Goal: Information Seeking & Learning: Learn about a topic

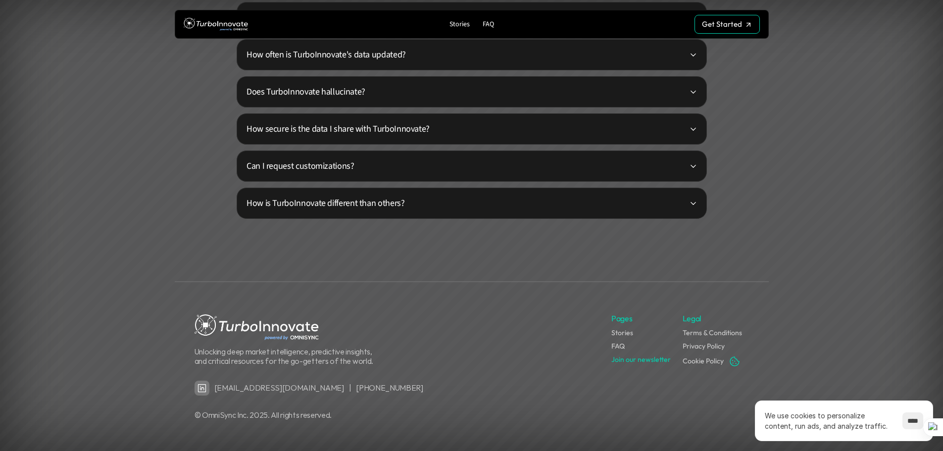
scroll to position [2525, 0]
click at [618, 346] on link "FAQ" at bounding box center [617, 345] width 13 height 9
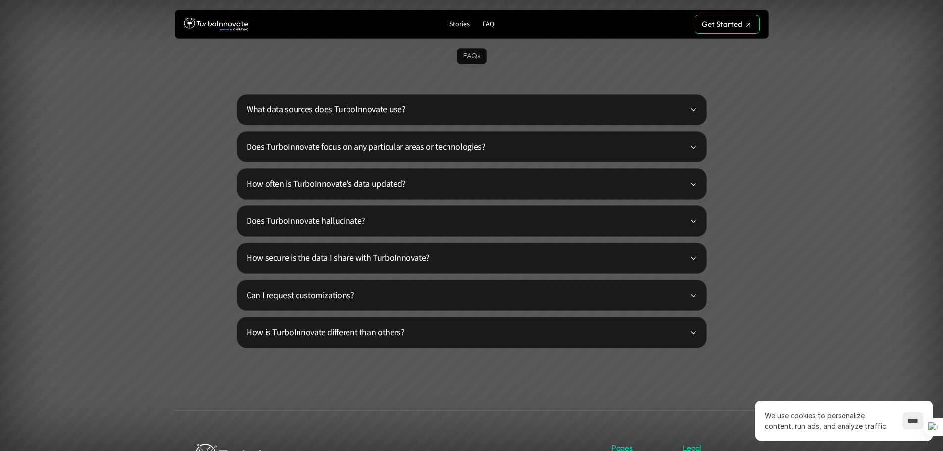
scroll to position [2393, 0]
click at [510, 263] on p "How secure is the data I share with TurboInnovate?" at bounding box center [467, 259] width 442 height 13
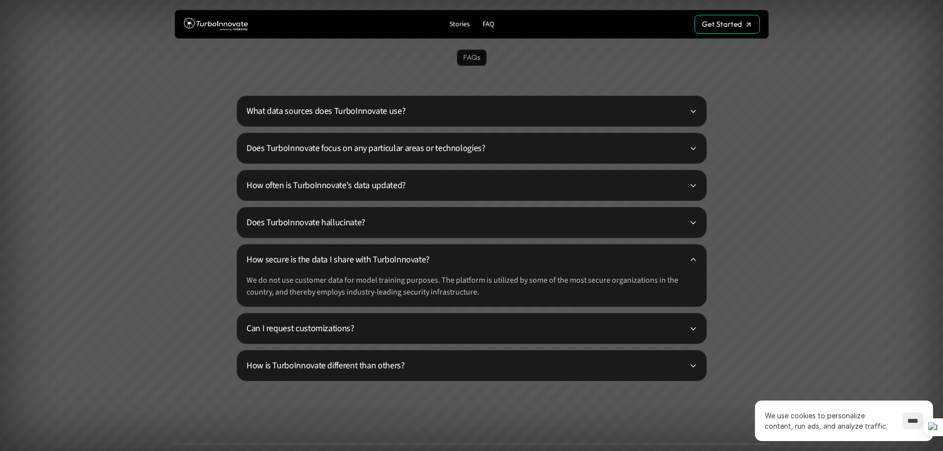
click at [519, 322] on p "Can I request customizations?" at bounding box center [467, 328] width 442 height 13
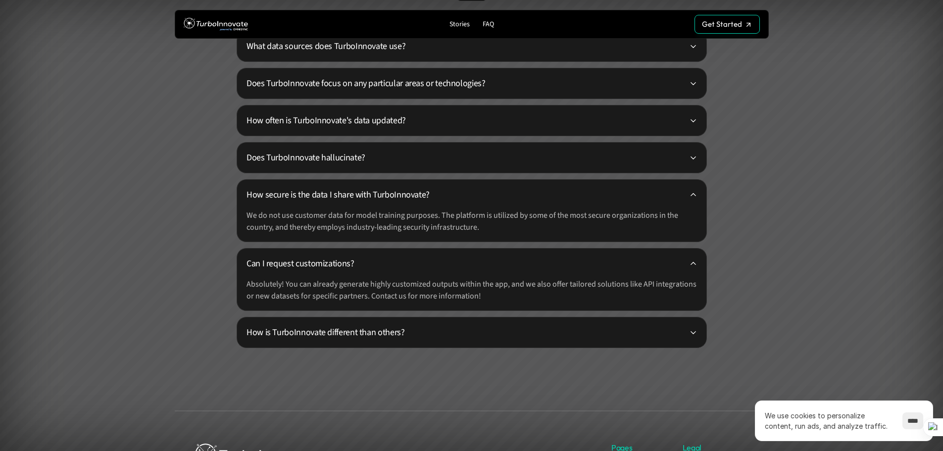
scroll to position [2459, 0]
click at [517, 328] on p "How is TurboInnovate different than others?" at bounding box center [467, 331] width 442 height 13
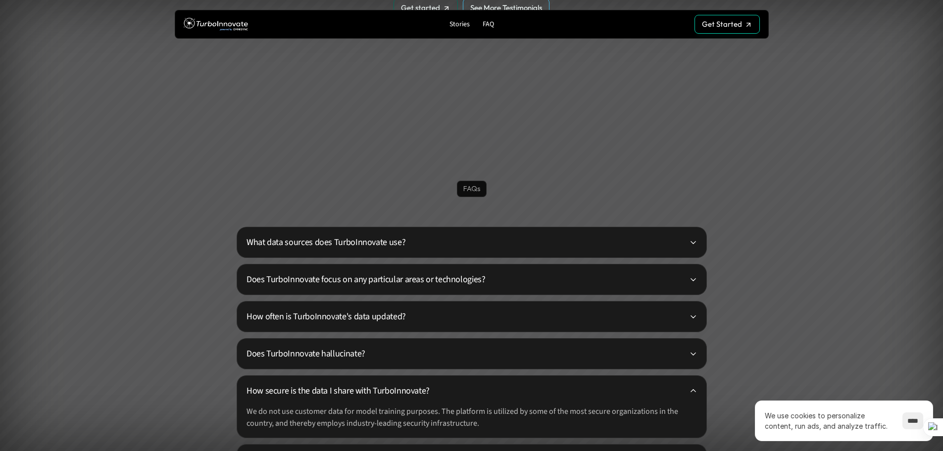
scroll to position [2262, 0]
click at [528, 241] on p "What data sources does TurboInnovate use?" at bounding box center [467, 242] width 442 height 13
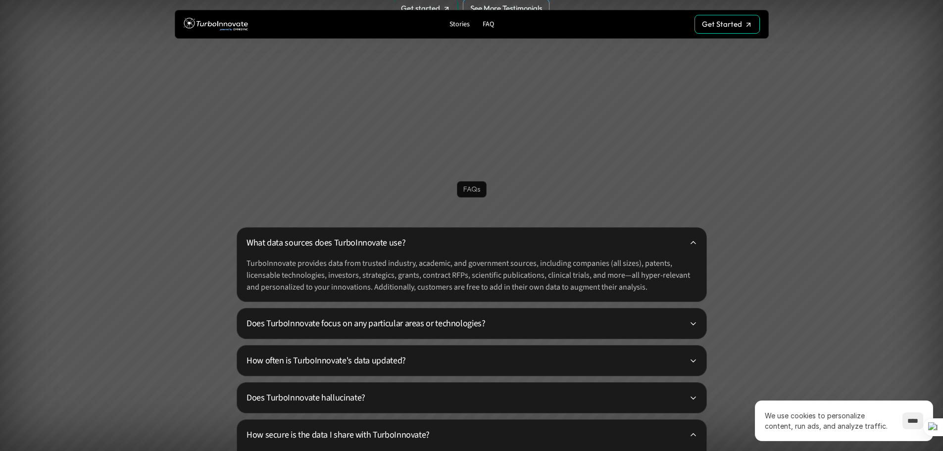
click at [539, 325] on p "Does TurboInnovate focus on any particular areas or technologies?" at bounding box center [467, 323] width 442 height 13
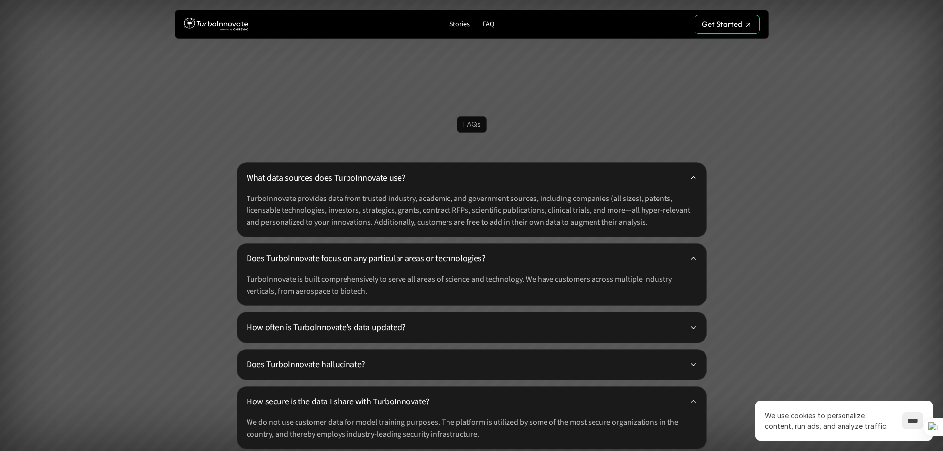
scroll to position [2328, 0]
click at [532, 326] on p "How often is TurboInnovate's data updated?" at bounding box center [467, 326] width 442 height 13
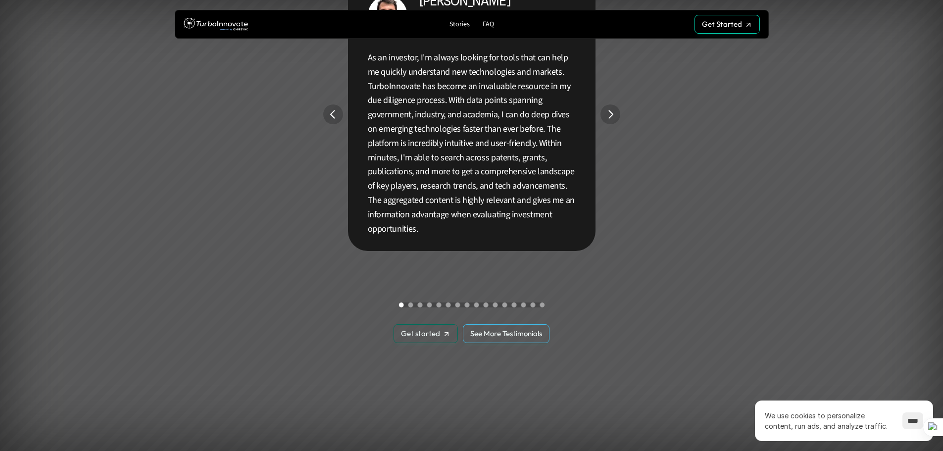
scroll to position [1933, 0]
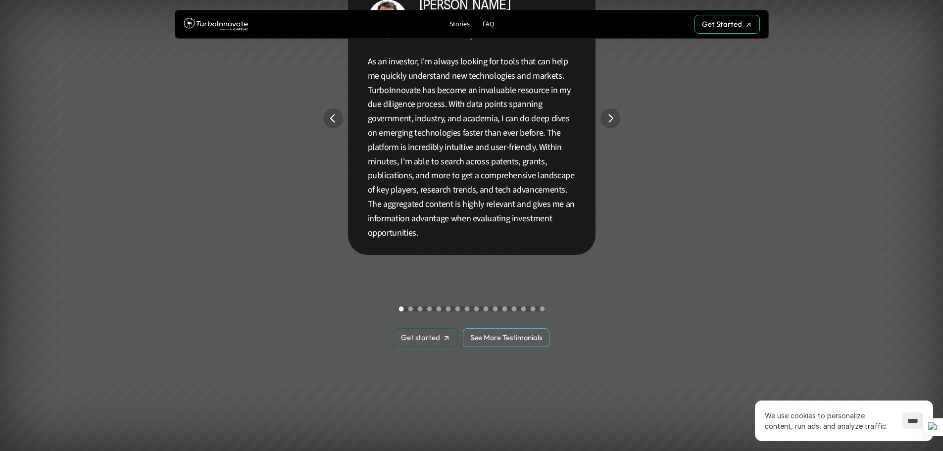
click at [444, 337] on div "Get started Get started" at bounding box center [425, 337] width 49 height 9
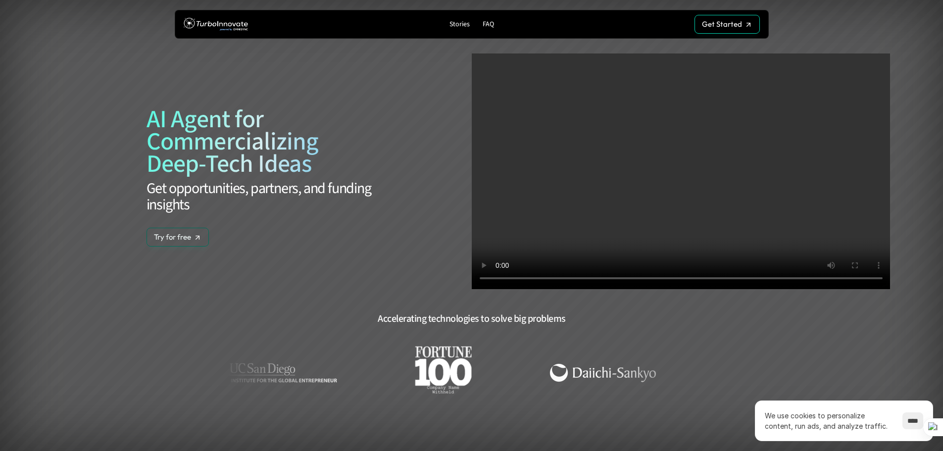
scroll to position [0, 0]
